Goal: Information Seeking & Learning: Learn about a topic

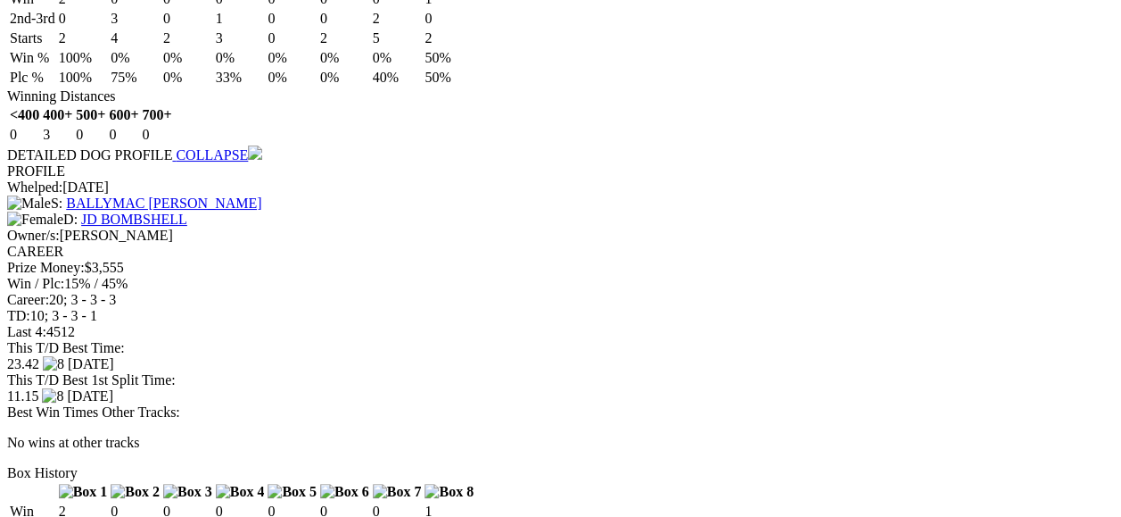
scroll to position [4136, 0]
